Goal: Information Seeking & Learning: Find specific fact

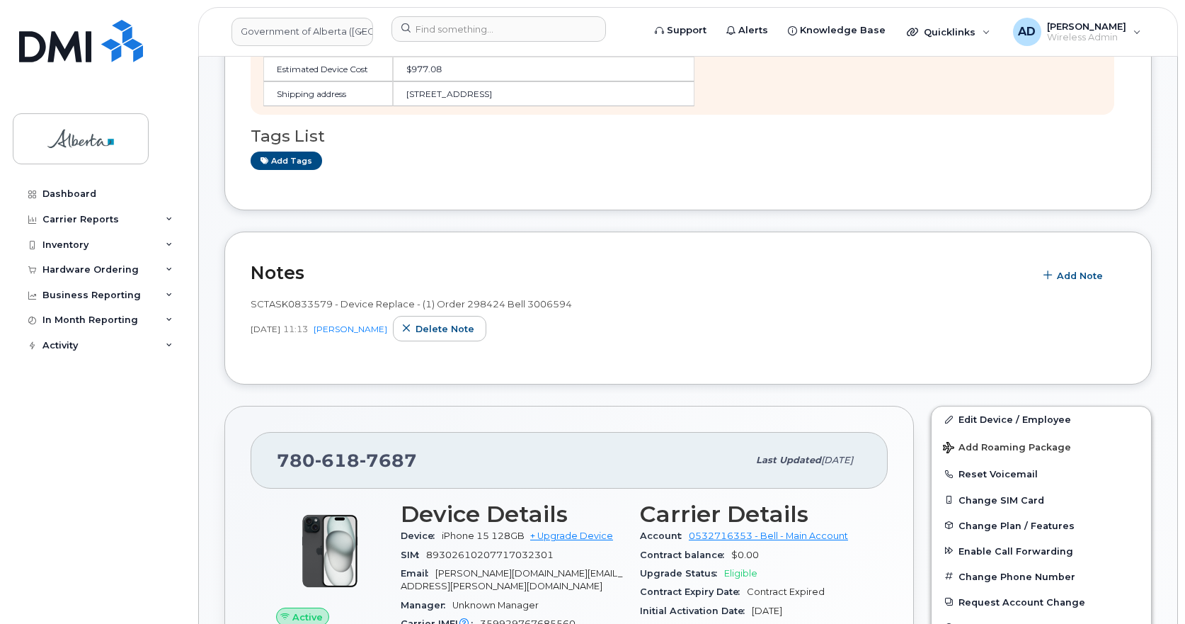
scroll to position [354, 0]
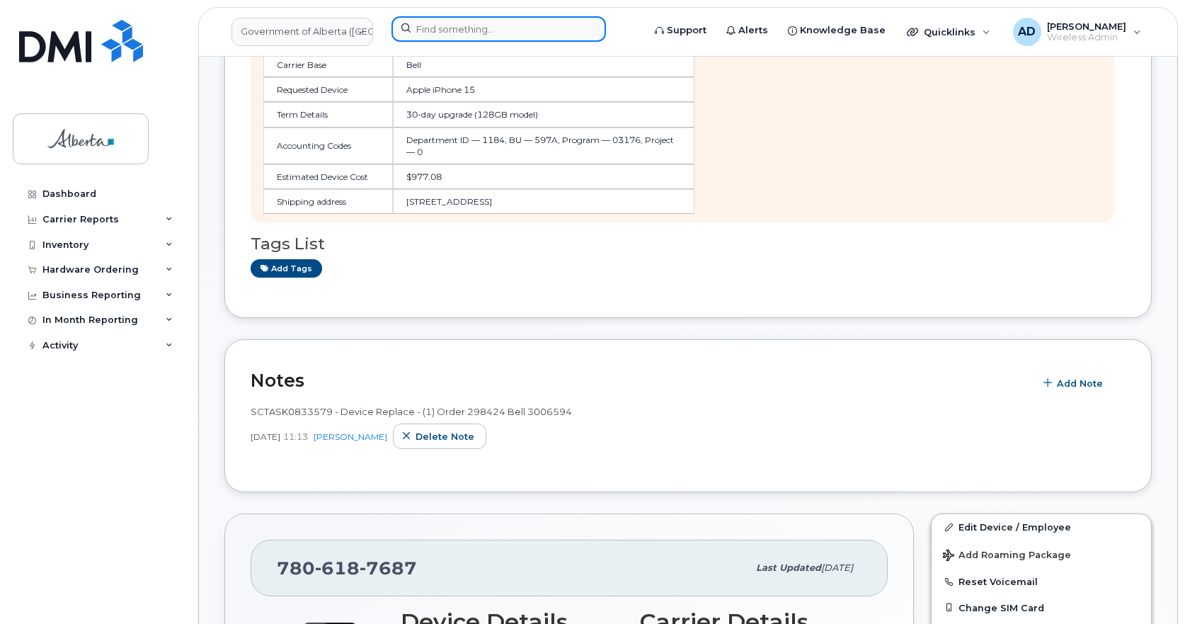
click at [490, 31] on input at bounding box center [499, 28] width 215 height 25
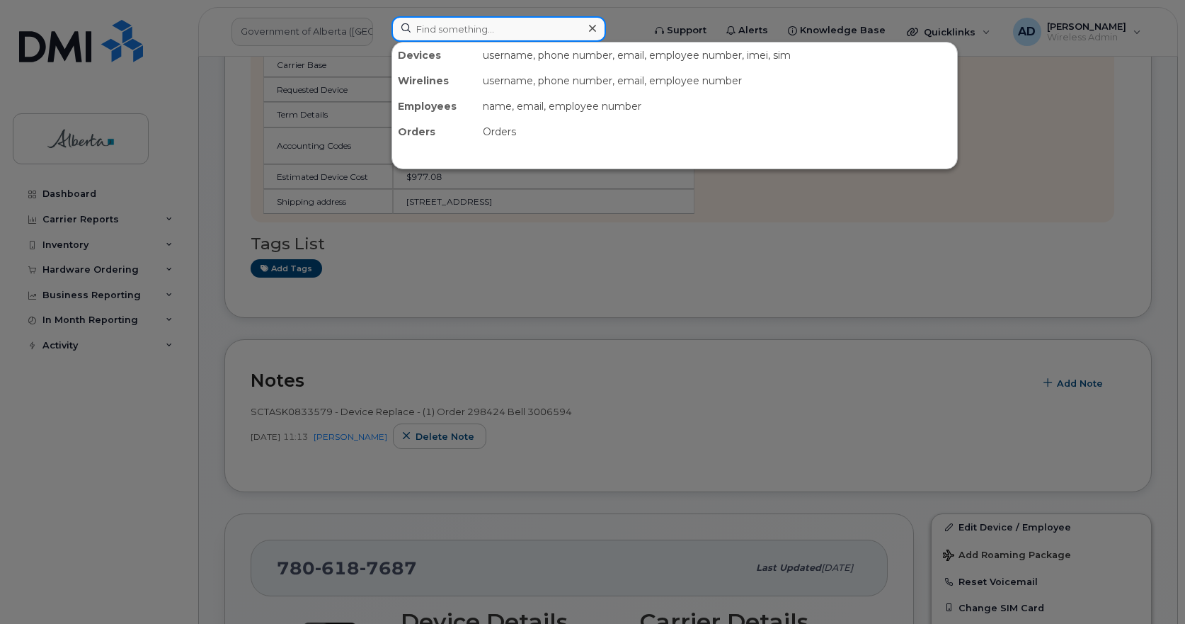
paste input "Siahra Raeyr"
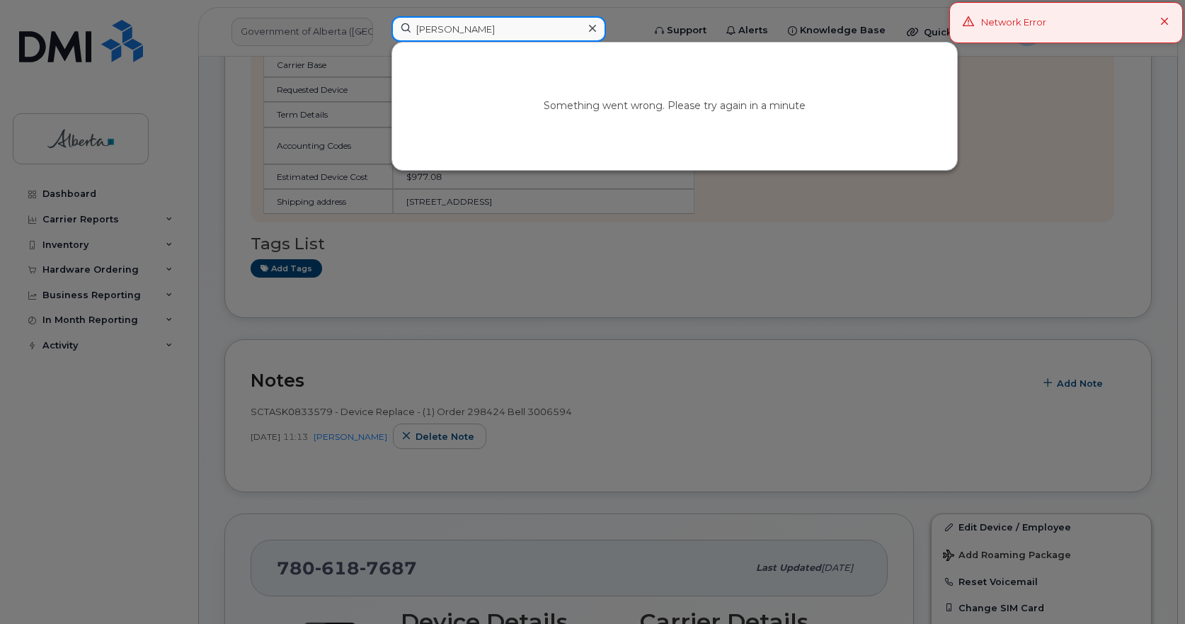
type input "Siahra Raeyr"
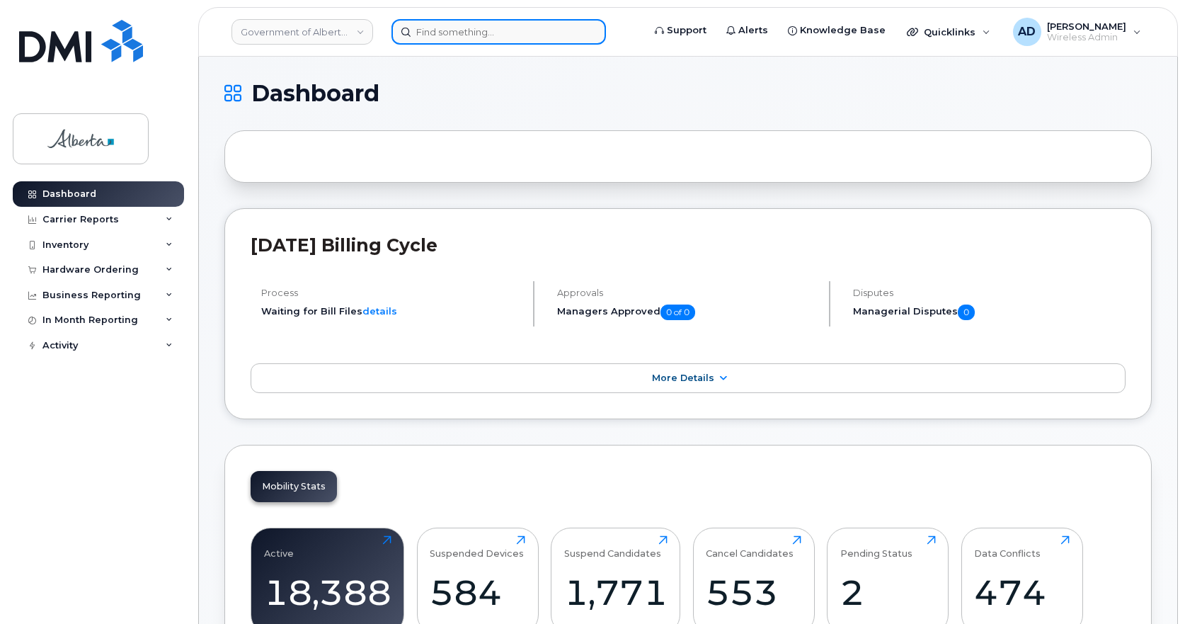
click at [508, 29] on input at bounding box center [499, 31] width 215 height 25
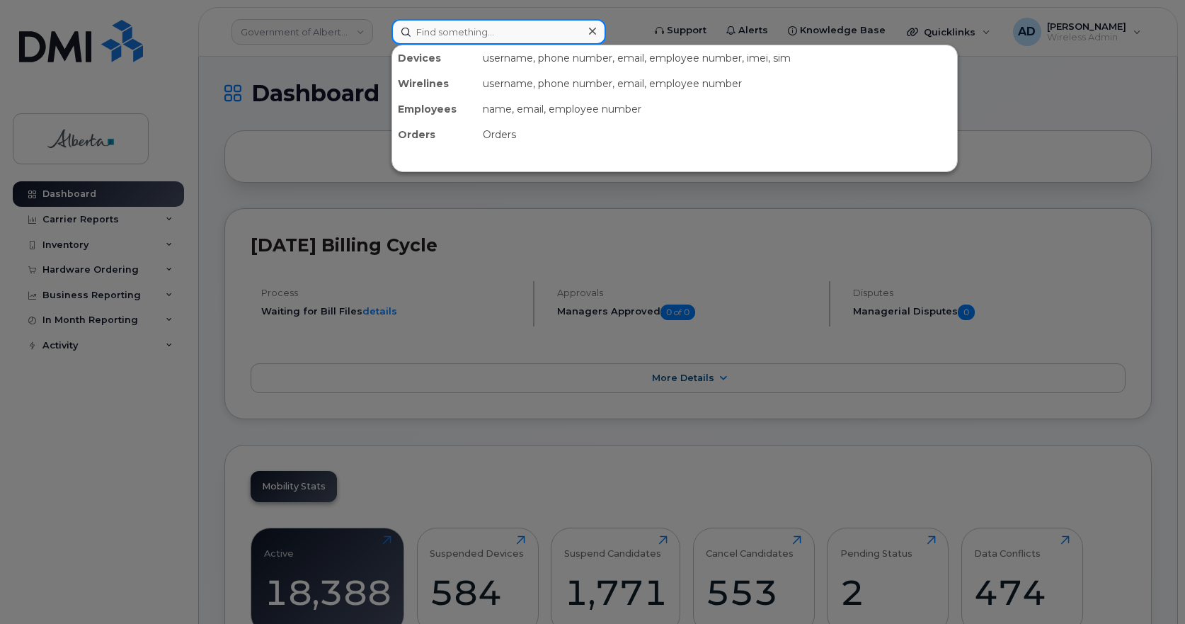
paste input "Siahra Raeyr"
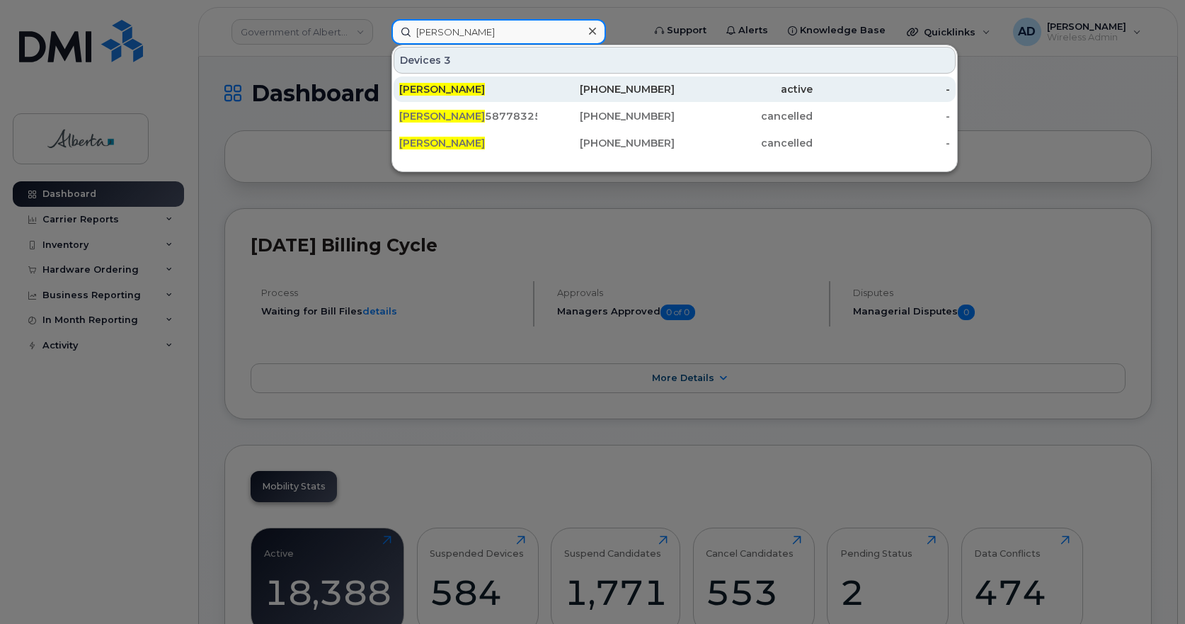
type input "Siahra Raeyr"
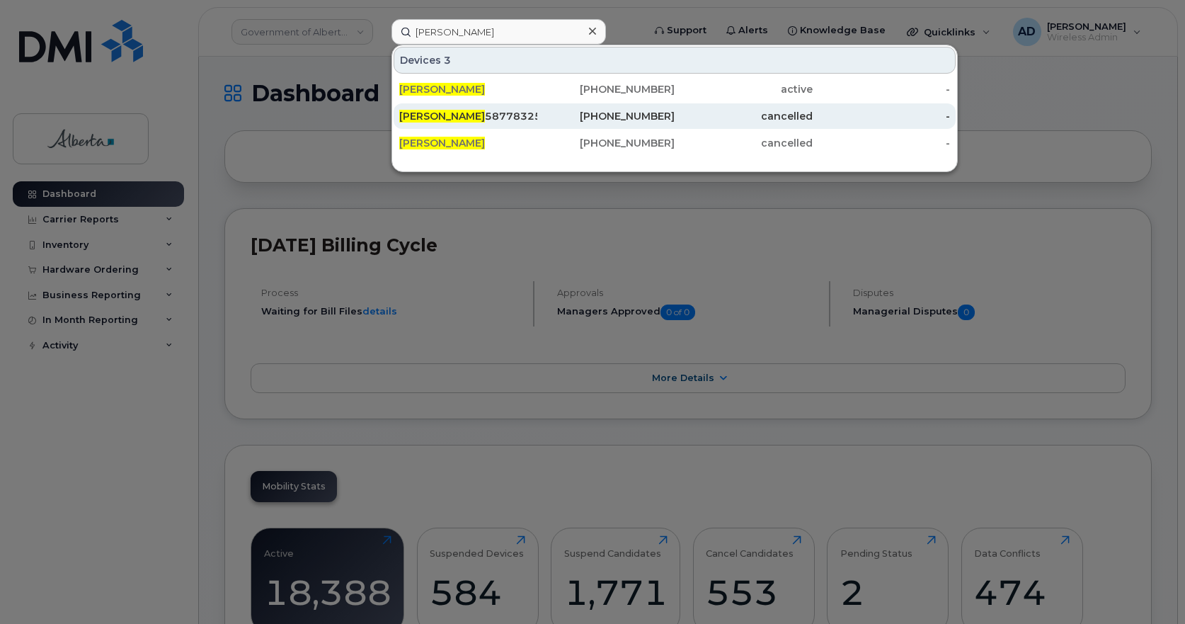
drag, startPoint x: 460, startPoint y: 81, endPoint x: 455, endPoint y: 119, distance: 38.7
click at [460, 81] on div "Siahra Raeyr" at bounding box center [468, 88] width 138 height 25
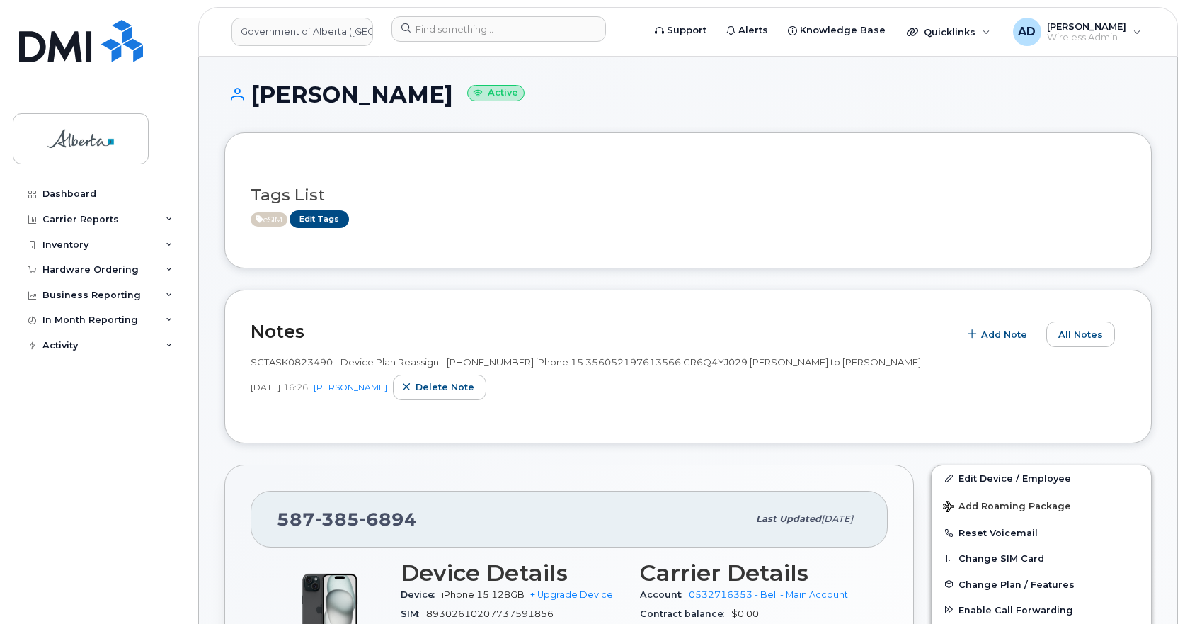
click at [301, 360] on span "SCTASK0823490 - Device Plan Reassign - (1) 5873856894 iPhone 15 356052197613566…" at bounding box center [586, 361] width 671 height 11
copy span "SCTASK0823490"
click at [420, 15] on header "Government of Alberta (GOA) Support Alerts Knowledge Base Quicklinks Suspend / …" at bounding box center [688, 32] width 980 height 50
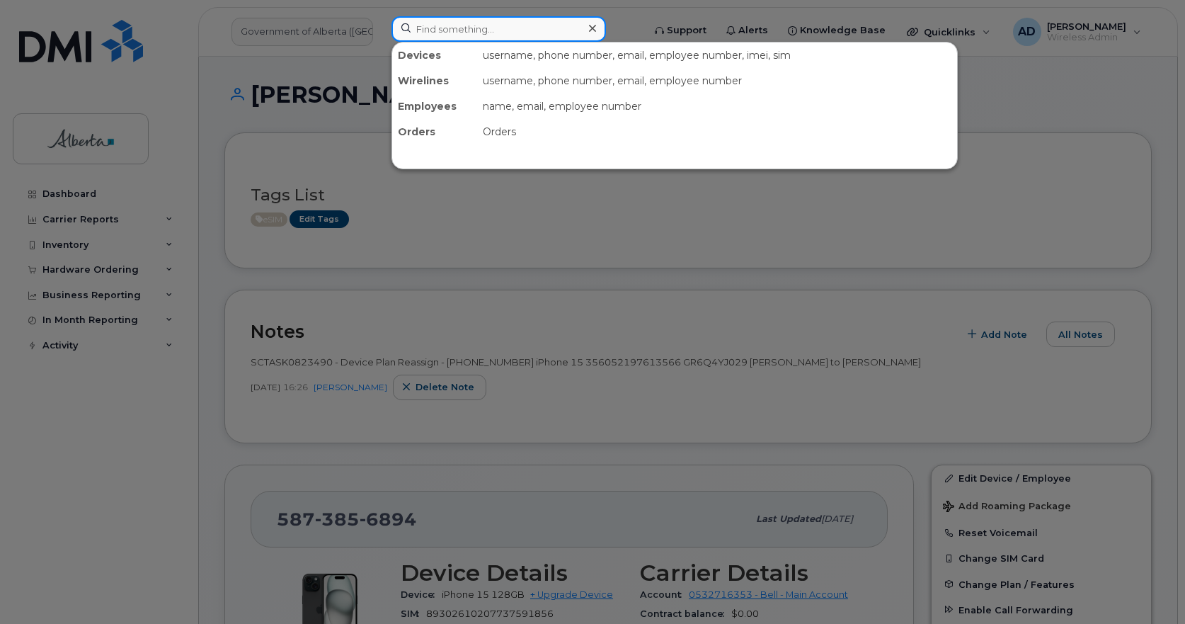
click at [443, 34] on input at bounding box center [499, 28] width 215 height 25
paste input "5873856894 iPhone 15 356052197613566 GR6Q4YJ029"
type input "5873856894 iPhone 15 356052197613566 GR6Q4YJ029"
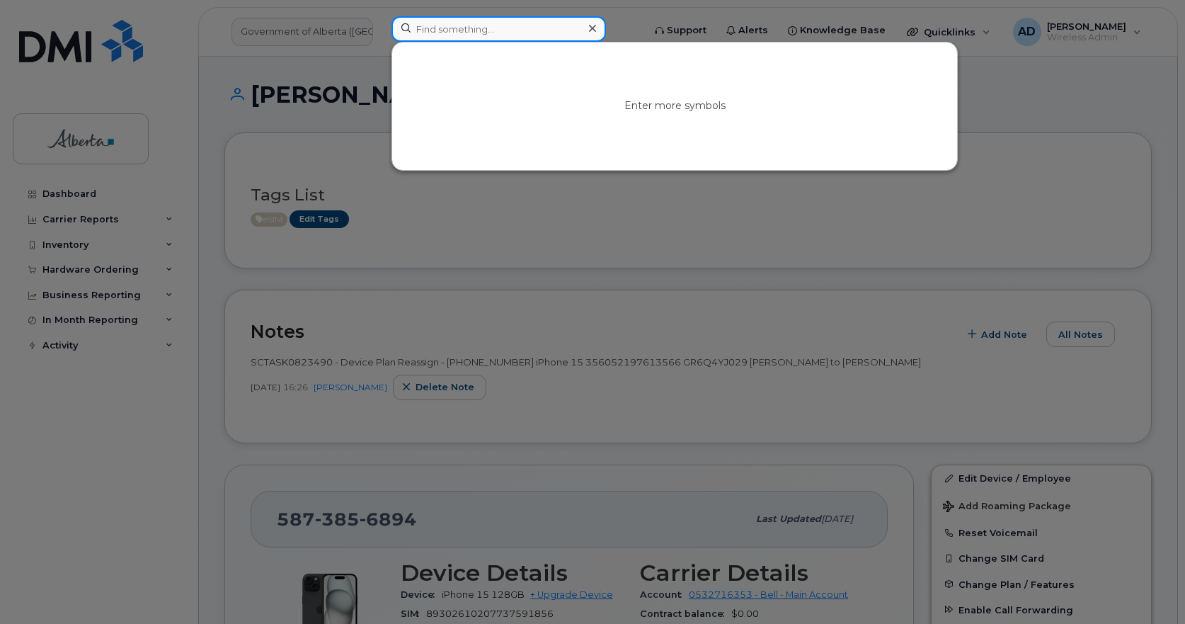
click at [496, 24] on input at bounding box center [499, 28] width 215 height 25
paste input "Iksan Elshat"
click at [515, 37] on input "Iksan Elshat" at bounding box center [499, 28] width 215 height 25
type input "Iksan Elshat"
click at [593, 27] on icon at bounding box center [592, 28] width 7 height 7
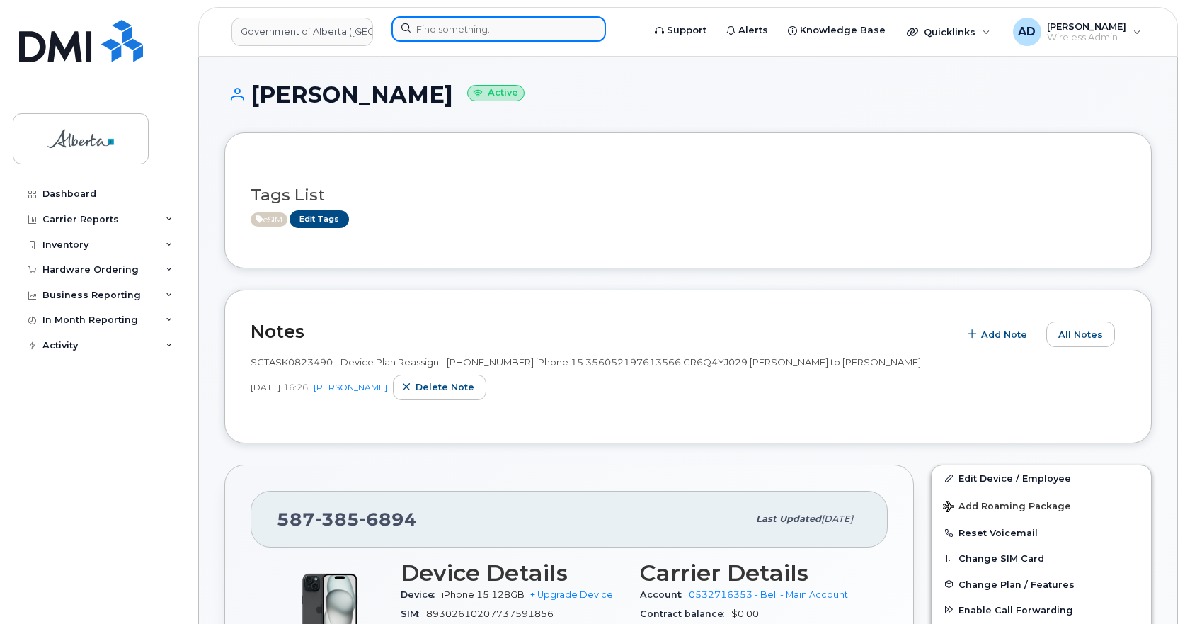
click at [449, 24] on input at bounding box center [499, 28] width 215 height 25
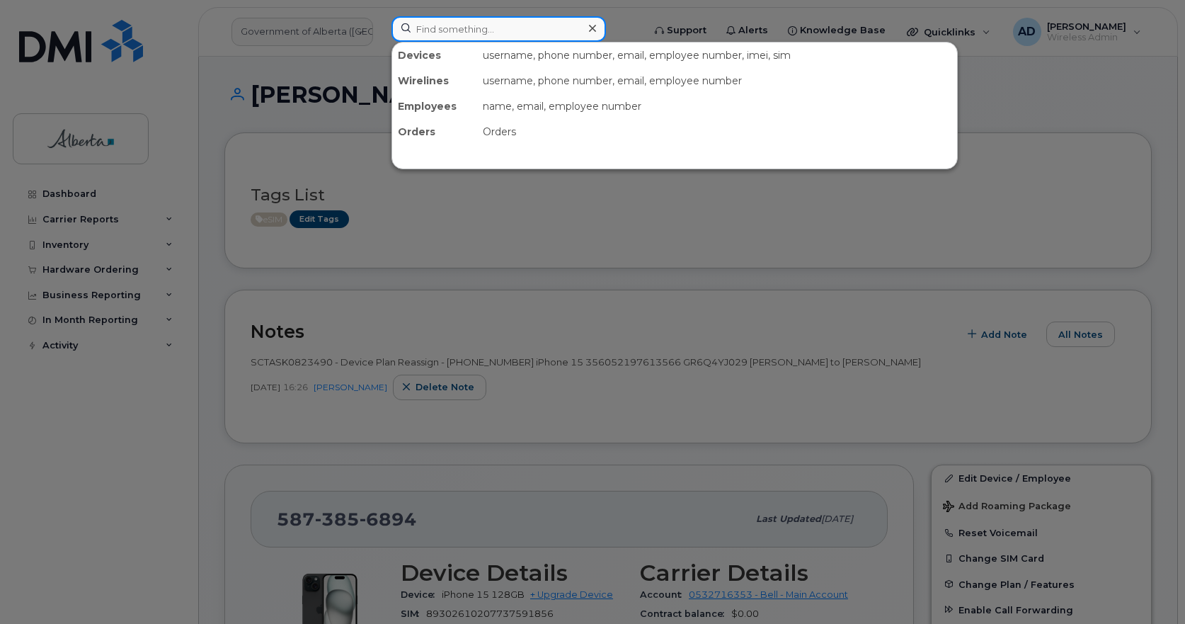
paste input "Iksan Elshat"
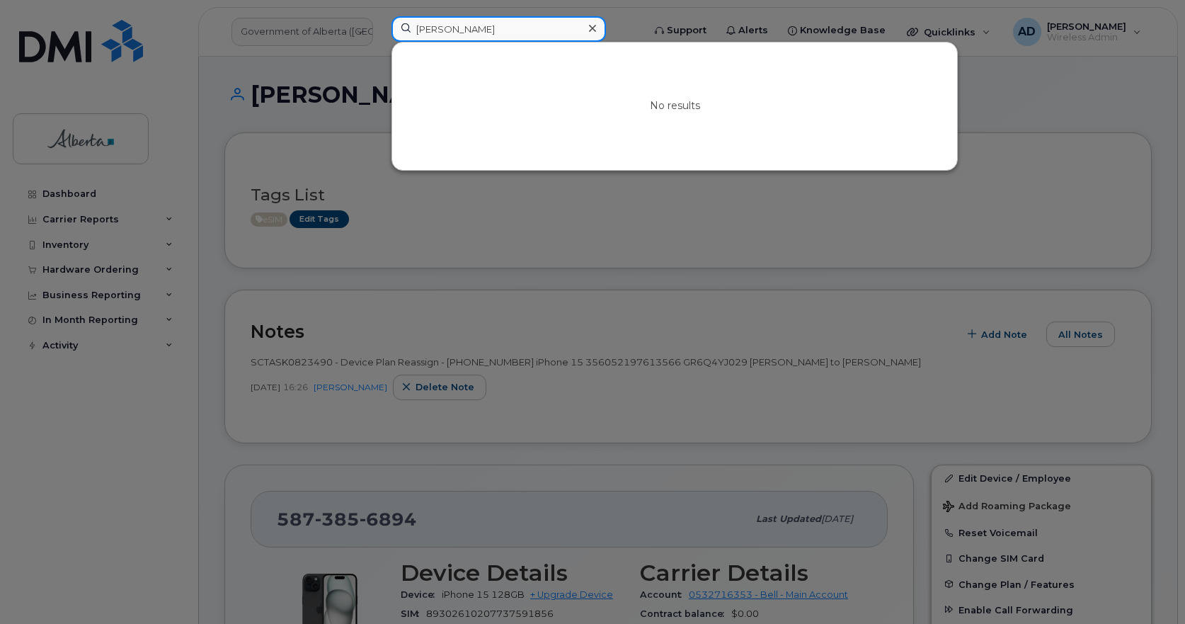
type input "Iksan Elshat"
click at [590, 26] on icon at bounding box center [592, 28] width 7 height 7
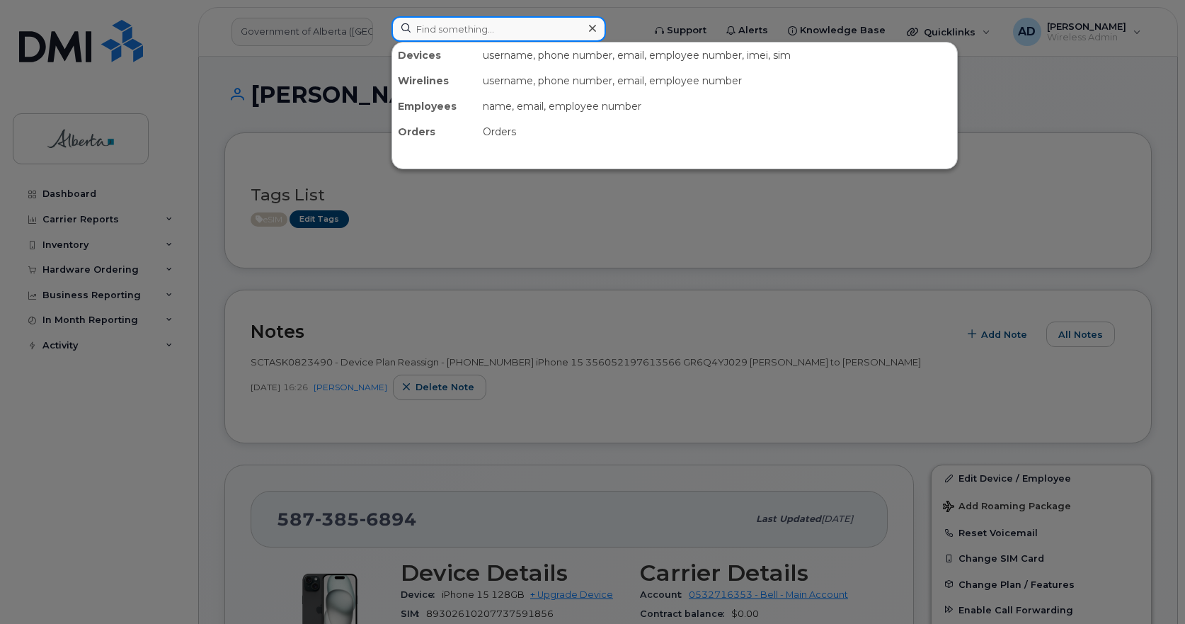
click at [450, 33] on input at bounding box center [499, 28] width 215 height 25
paste input "+15873352059"
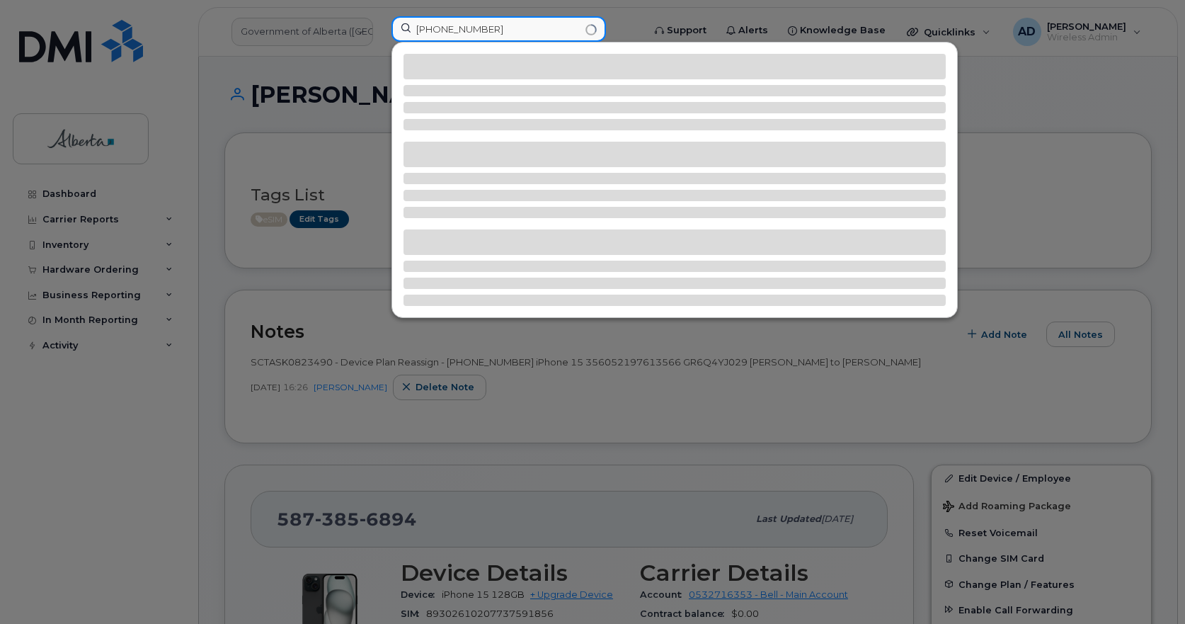
drag, startPoint x: 428, startPoint y: 30, endPoint x: 440, endPoint y: 27, distance: 13.1
click at [426, 29] on input "+15873352059" at bounding box center [499, 28] width 215 height 25
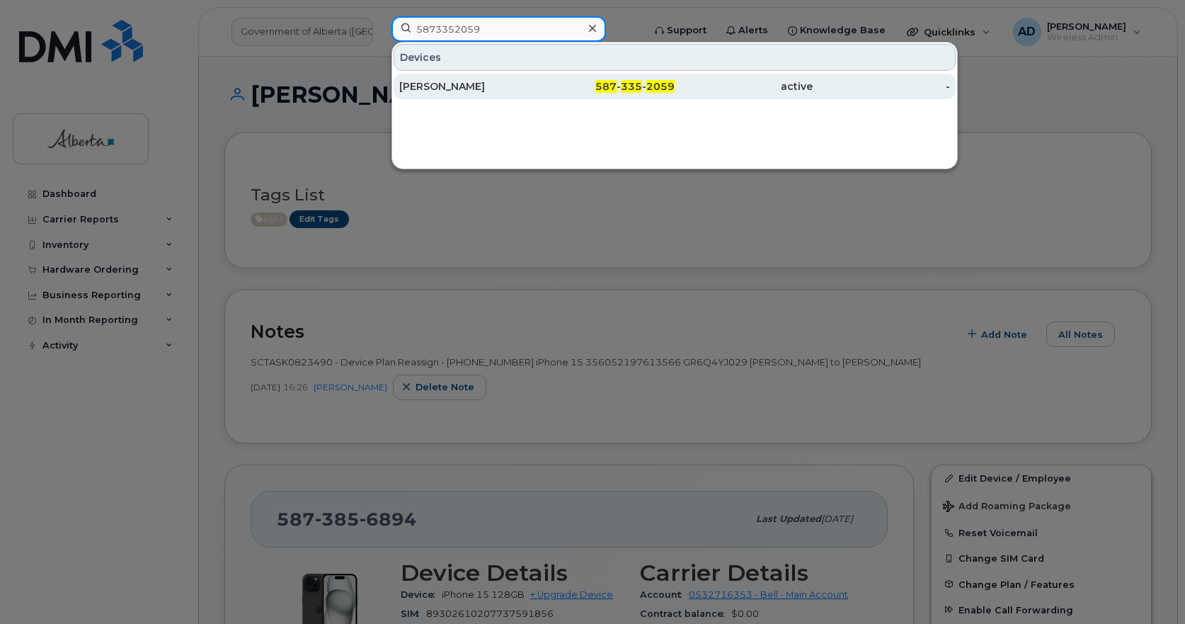
type input "5873352059"
click at [442, 87] on div "Lindsay Chisan" at bounding box center [468, 86] width 138 height 14
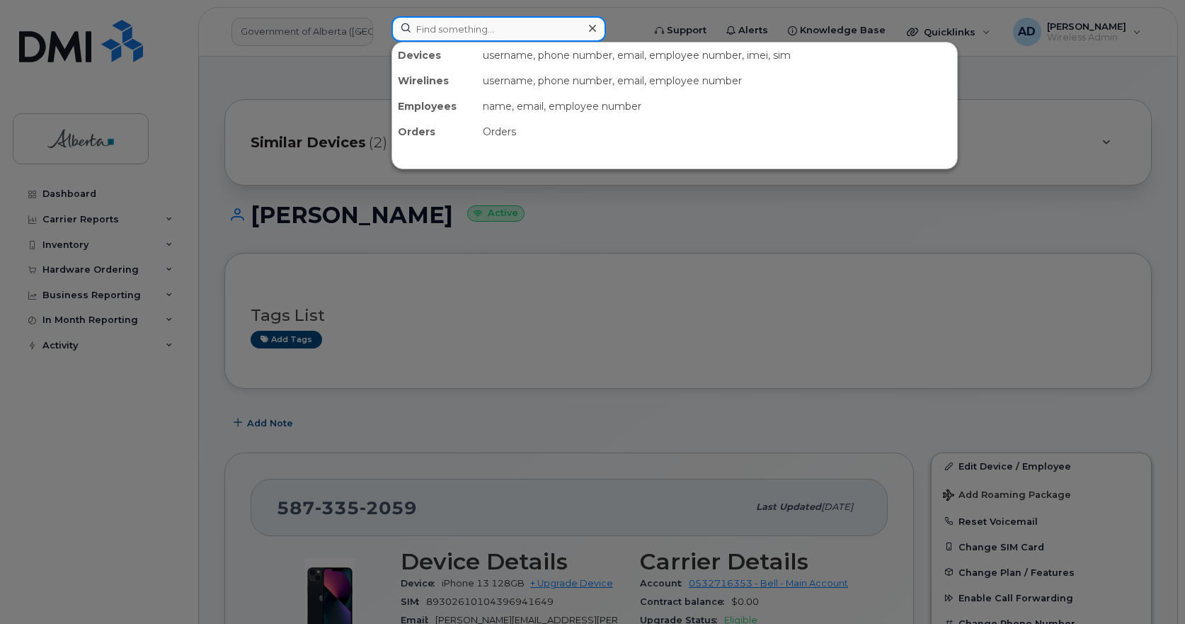
click at [460, 28] on input at bounding box center [499, 28] width 215 height 25
paste input "Temmy Okelola"
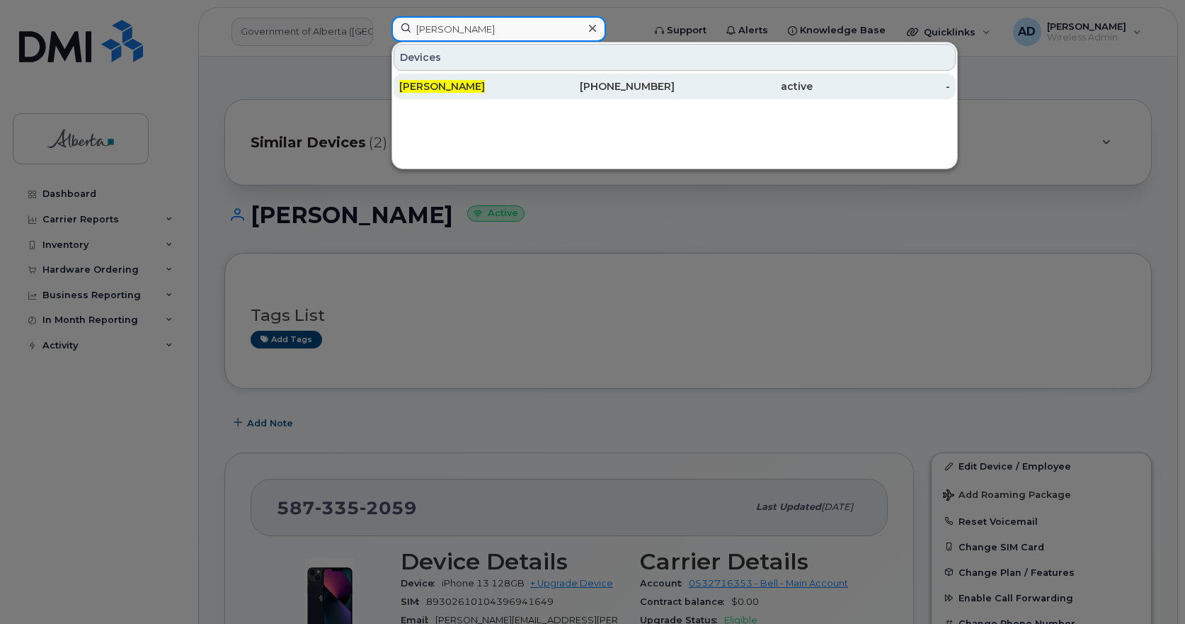
type input "Temmy Okelola"
click at [440, 82] on span "Temmy Okelola" at bounding box center [442, 86] width 86 height 13
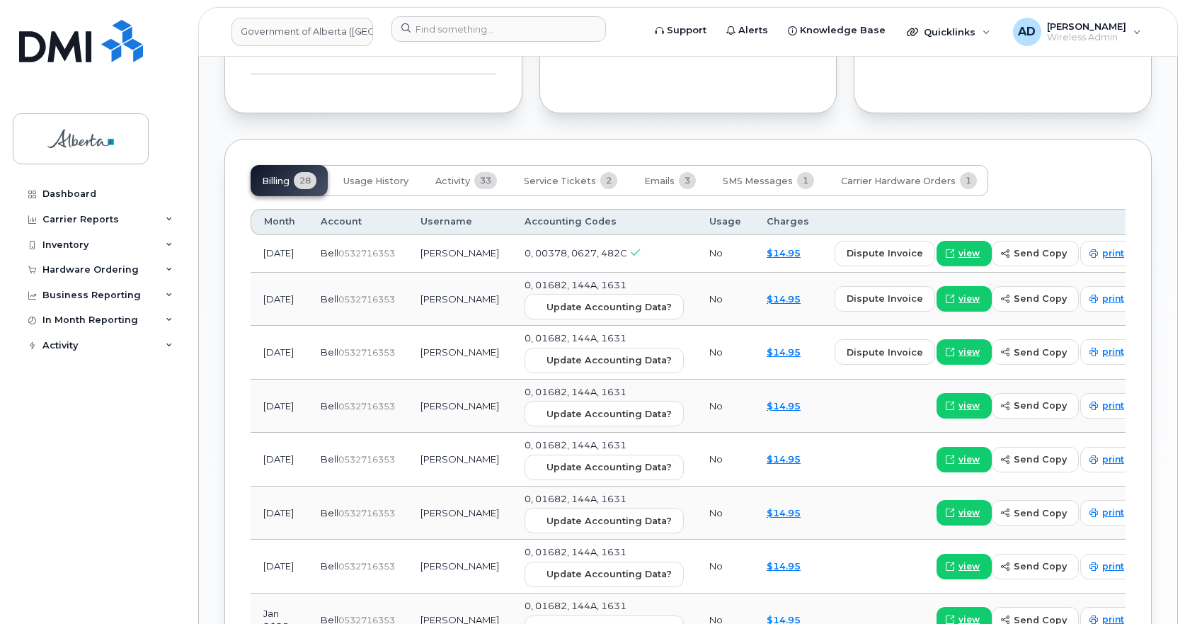
scroll to position [1062, 0]
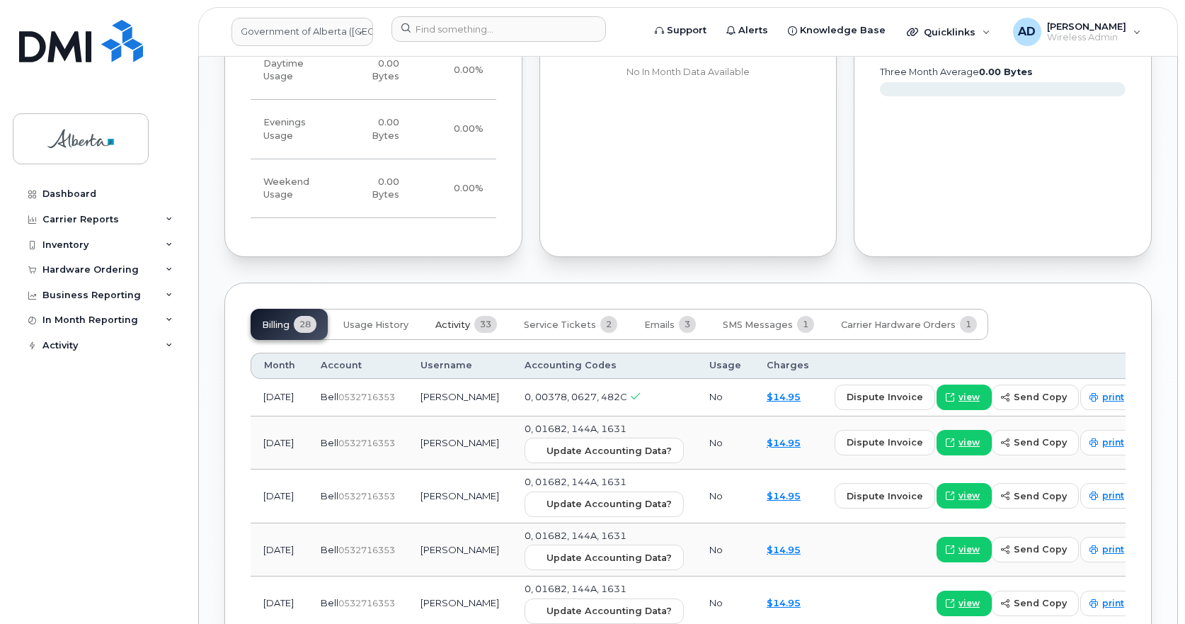
click at [457, 328] on span "Activity" at bounding box center [452, 324] width 35 height 11
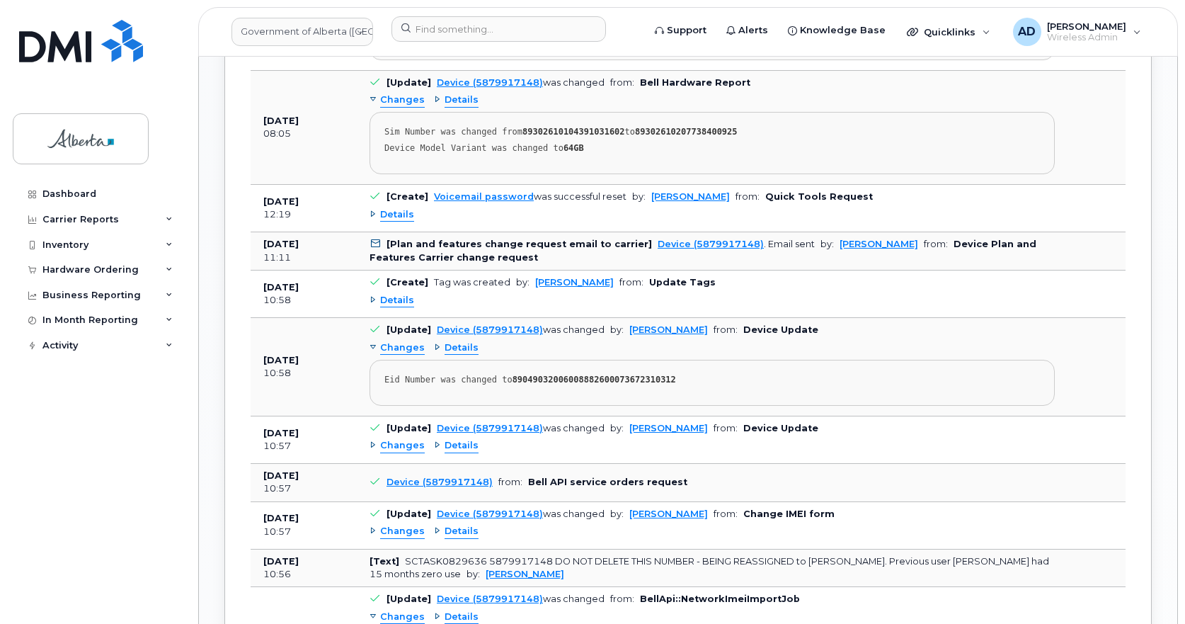
scroll to position [1133, 0]
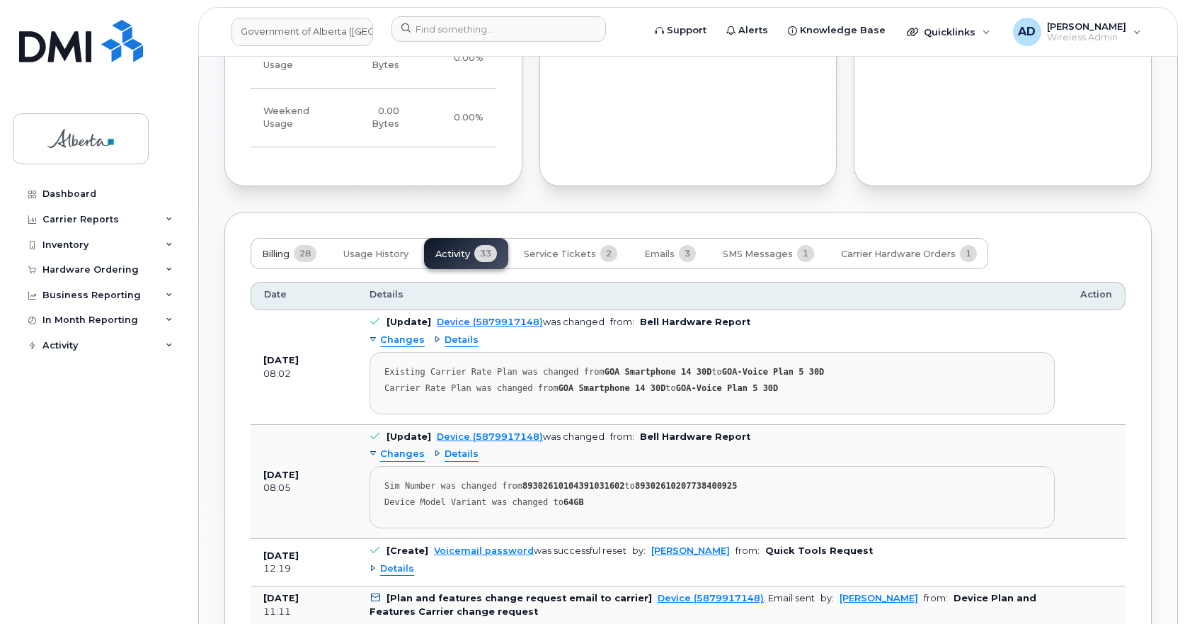
click at [268, 253] on span "Billing" at bounding box center [276, 254] width 28 height 11
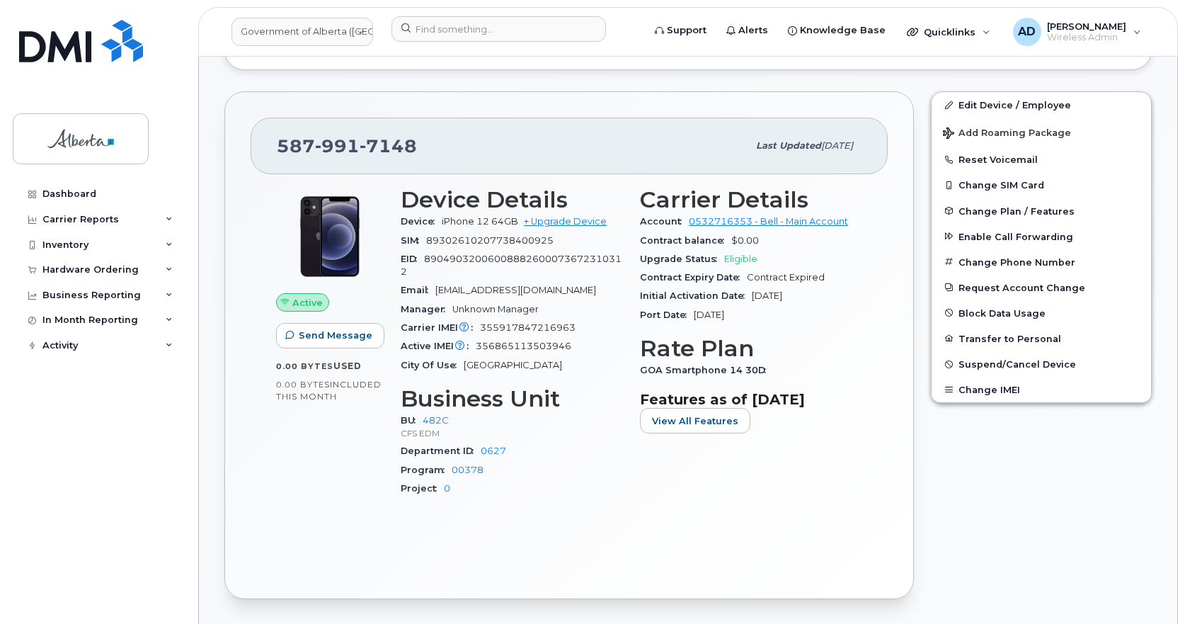
scroll to position [212, 0]
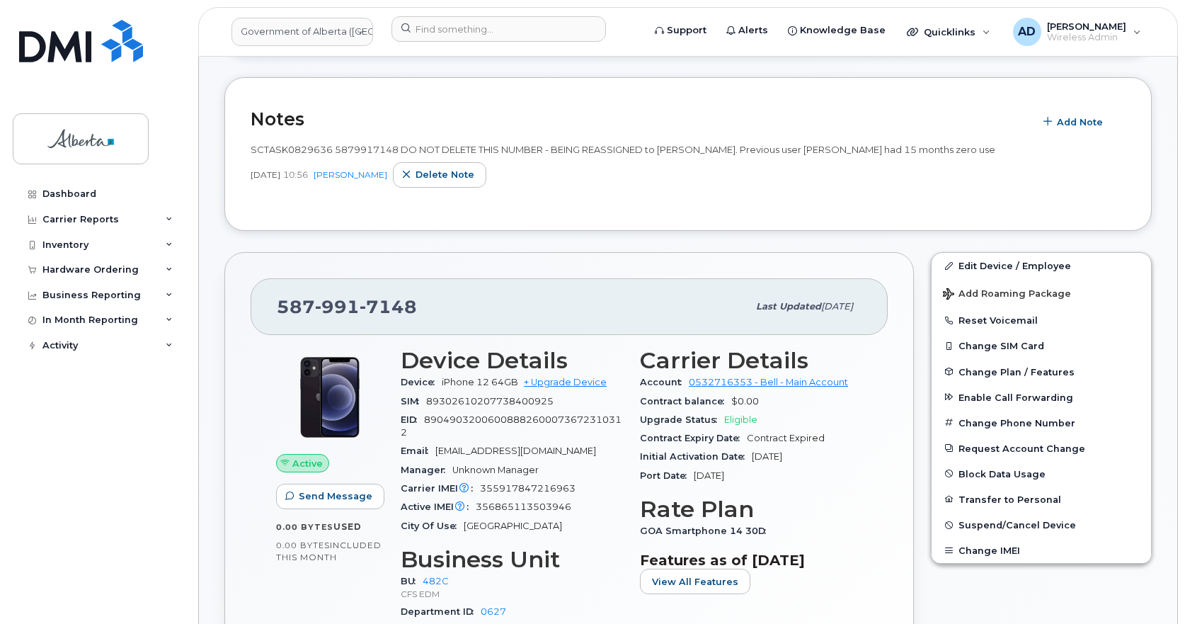
click at [384, 302] on span "7148" at bounding box center [388, 306] width 57 height 21
copy span "587 991 7148"
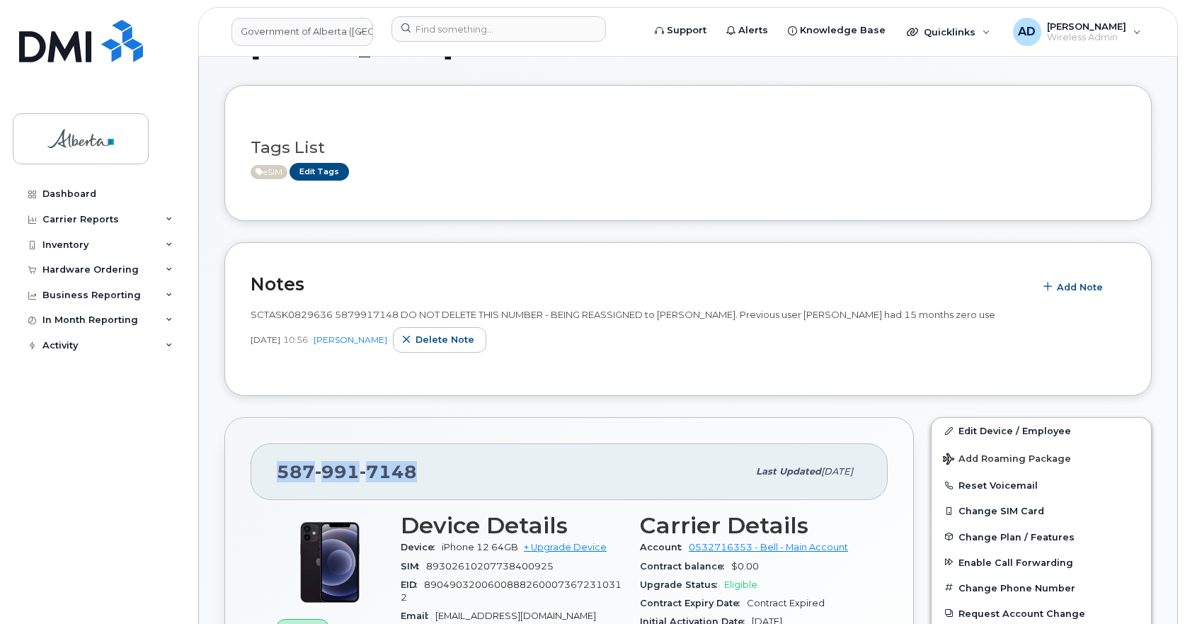
scroll to position [0, 0]
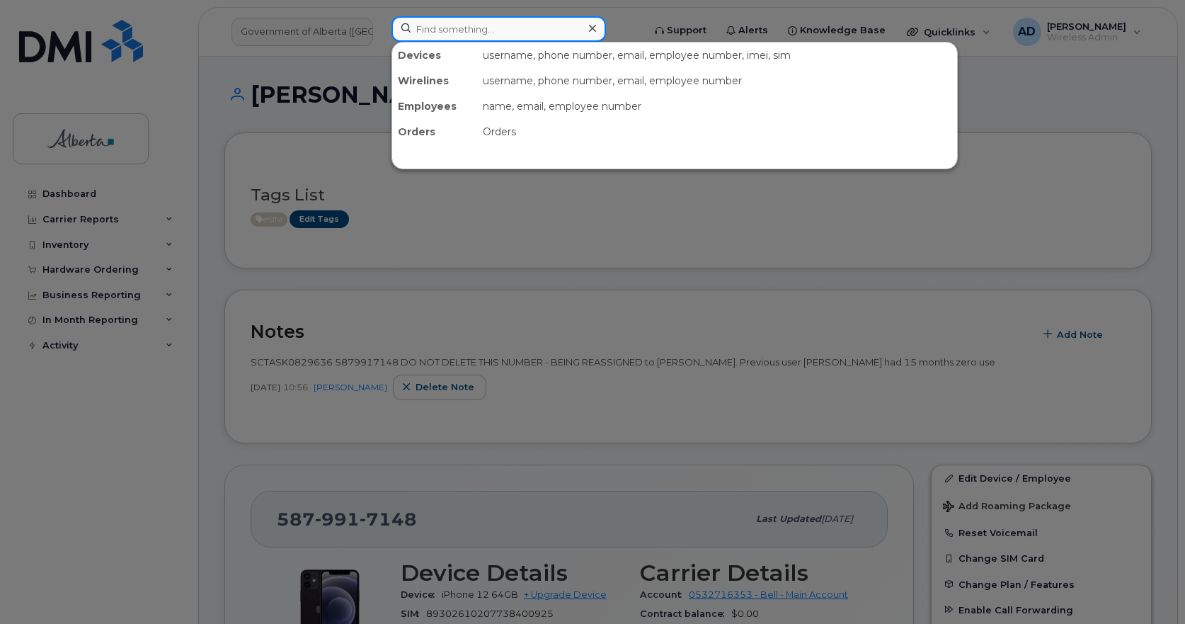
click at [421, 38] on input at bounding box center [499, 28] width 215 height 25
paste input "Michelle Muchetu"
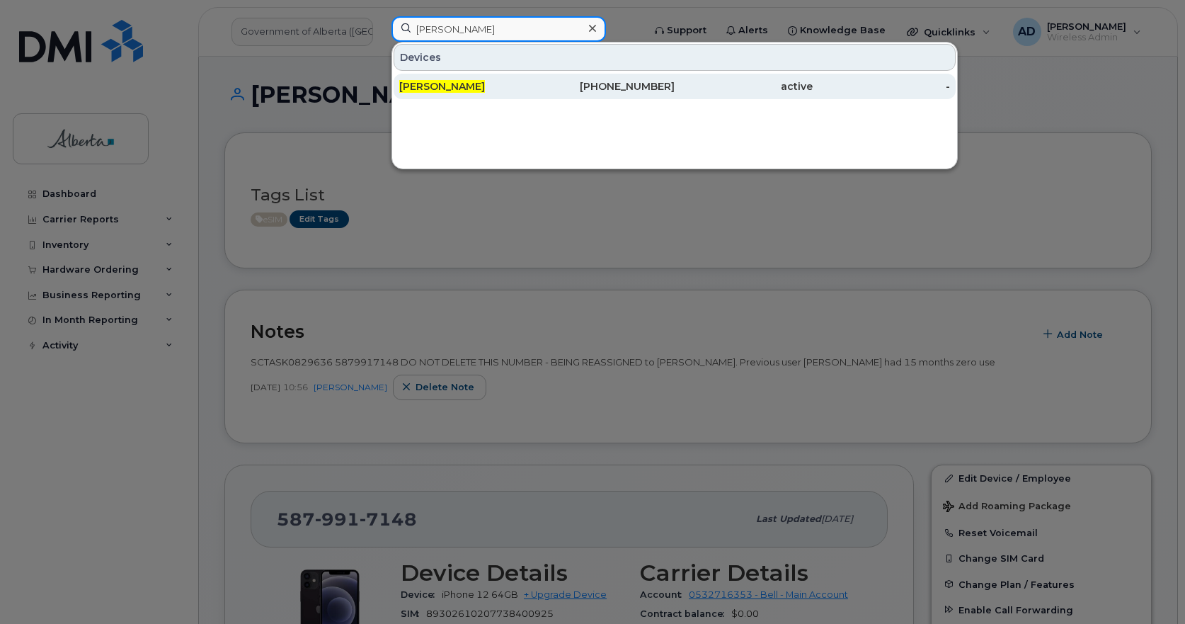
type input "Michelle Muchetu"
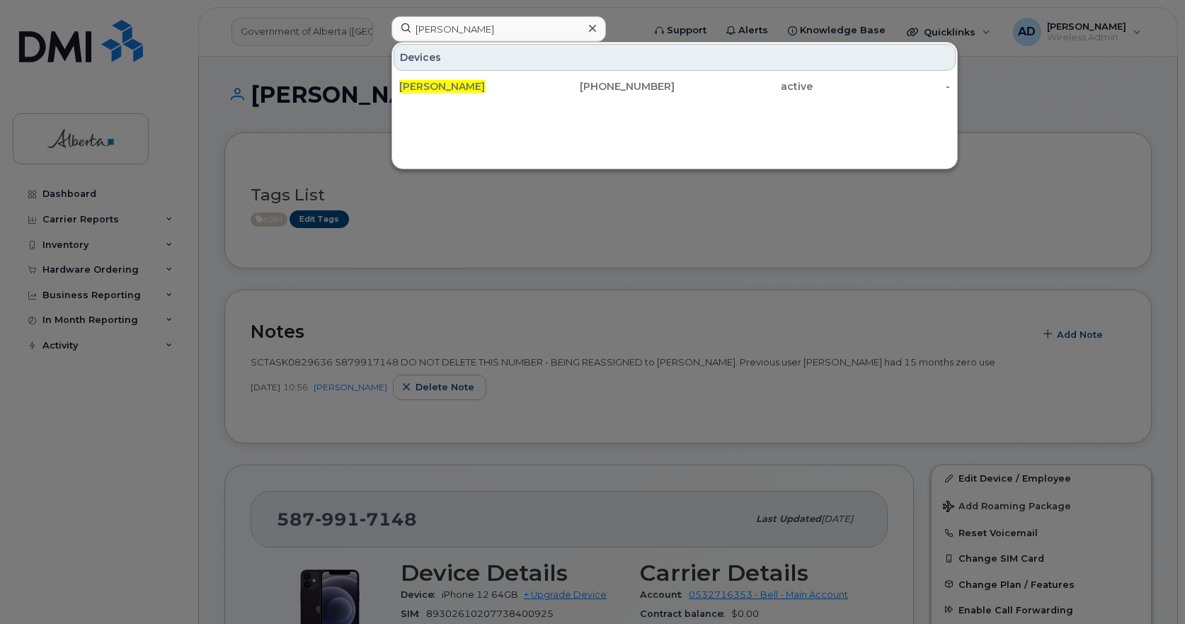
drag, startPoint x: 426, startPoint y: 78, endPoint x: 477, endPoint y: 110, distance: 59.9
click at [426, 78] on div "Michelle Muchetu" at bounding box center [468, 86] width 138 height 25
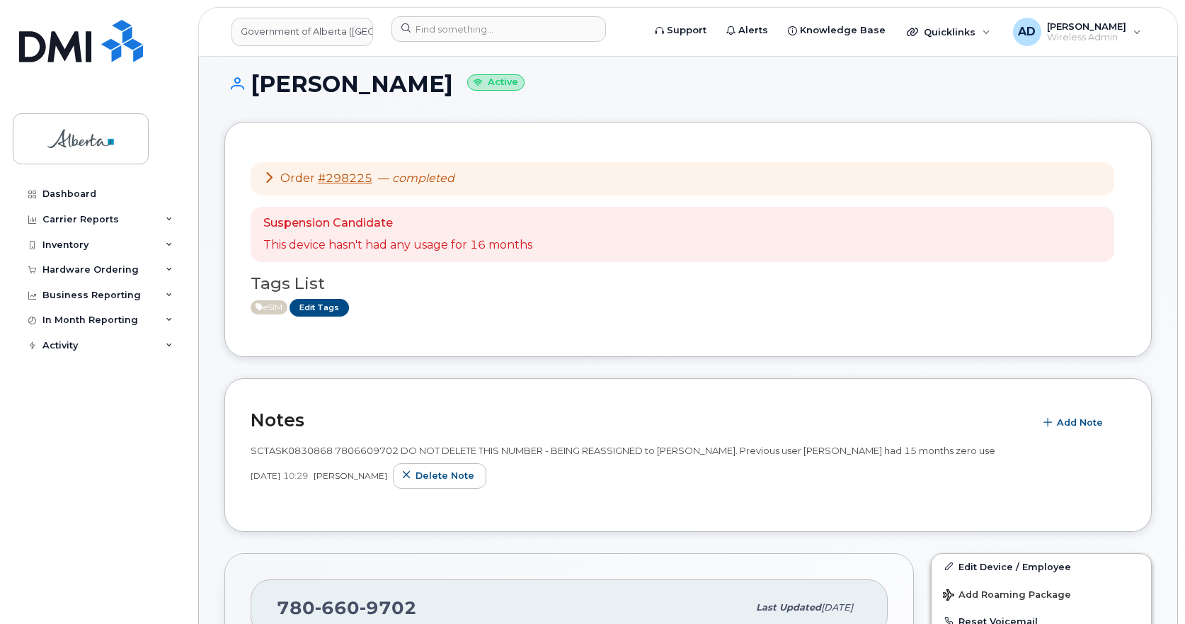
scroll to position [283, 0]
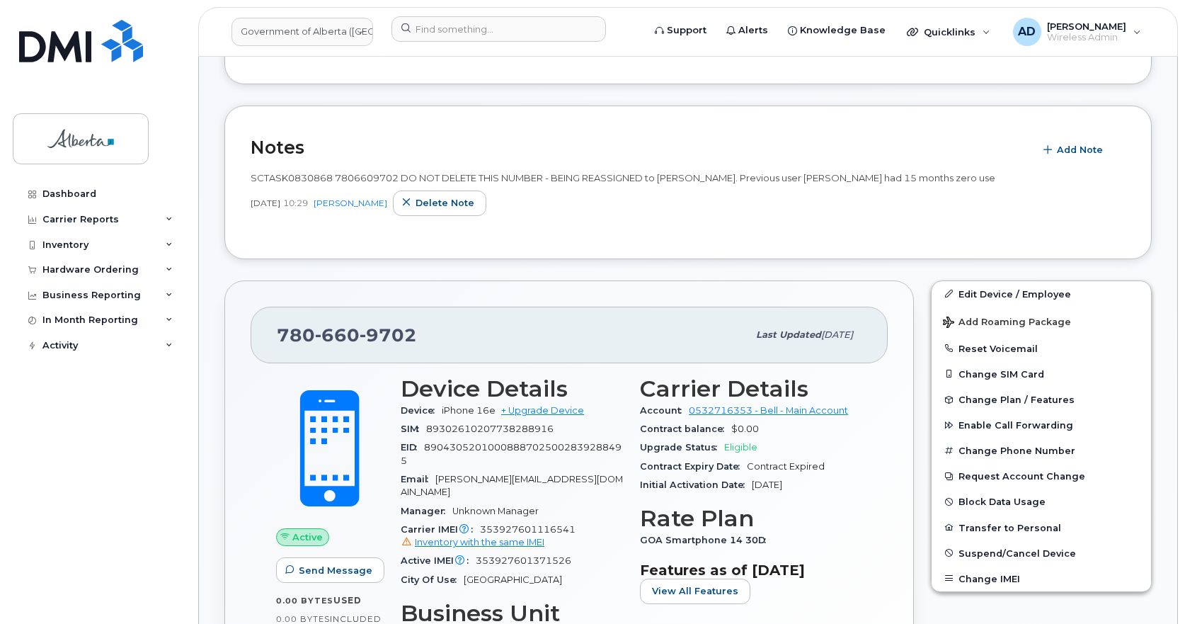
click at [360, 331] on span "9702" at bounding box center [388, 334] width 57 height 21
copy span "[PHONE_NUMBER]"
